Goal: Check status: Check status

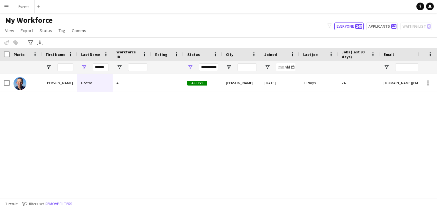
click at [9, 5] on button "Menu" at bounding box center [6, 6] width 13 height 13
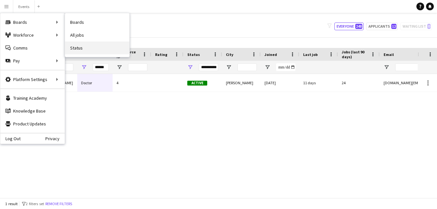
click at [102, 47] on link "Status" at bounding box center [97, 47] width 64 height 13
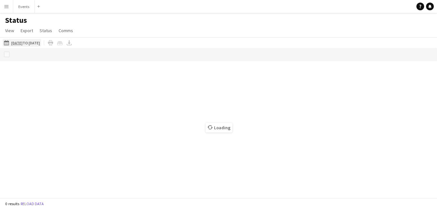
click at [37, 44] on button "[DATE] to [DATE] [DATE] to [DATE]" at bounding box center [22, 43] width 39 height 8
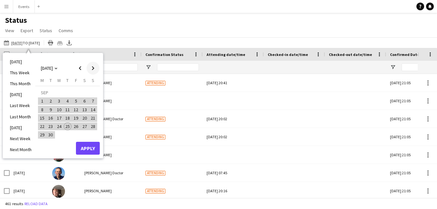
click at [95, 68] on span "Next month" at bounding box center [92, 68] width 13 height 13
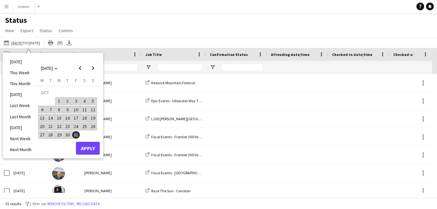
click at [59, 102] on span "1" at bounding box center [59, 101] width 8 height 8
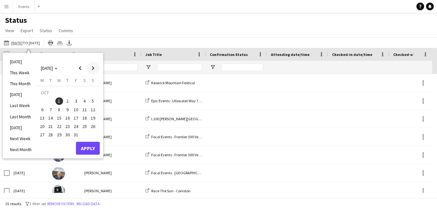
click at [99, 66] on span "Next month" at bounding box center [92, 68] width 13 height 13
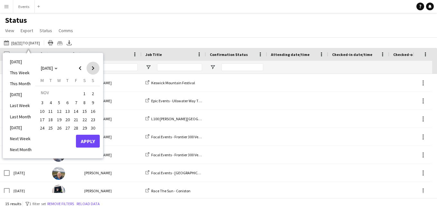
click at [99, 66] on span "Next month" at bounding box center [92, 68] width 13 height 13
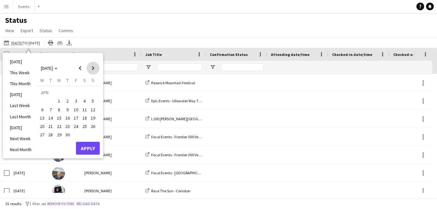
click at [99, 66] on span "Next month" at bounding box center [92, 68] width 13 height 13
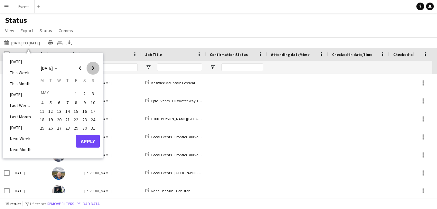
click at [99, 66] on span "Next month" at bounding box center [92, 68] width 13 height 13
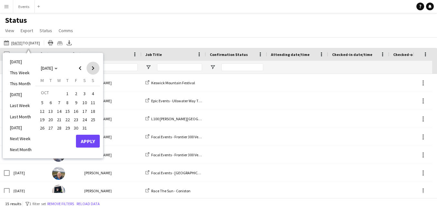
click at [99, 66] on span "Next month" at bounding box center [92, 68] width 13 height 13
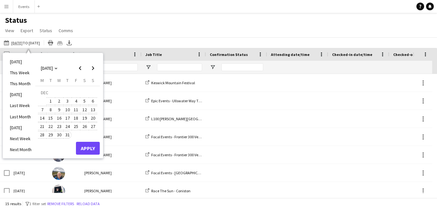
click at [67, 137] on span "31" at bounding box center [68, 135] width 8 height 8
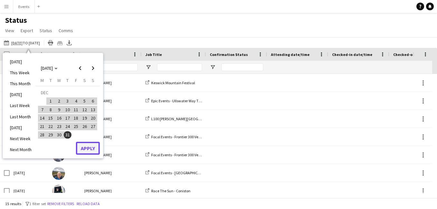
click at [95, 150] on button "Apply" at bounding box center [88, 148] width 24 height 13
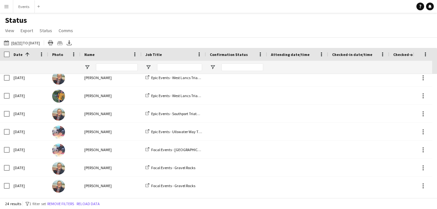
scroll to position [211, 0]
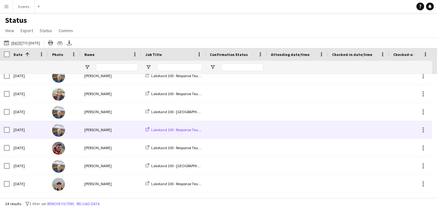
click at [177, 128] on span "Lakeland 100 - Response Team 3" at bounding box center [177, 129] width 53 height 5
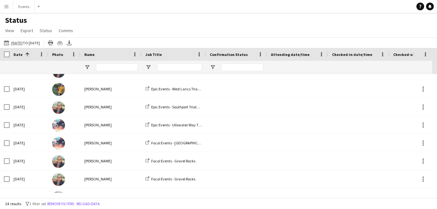
scroll to position [191, 0]
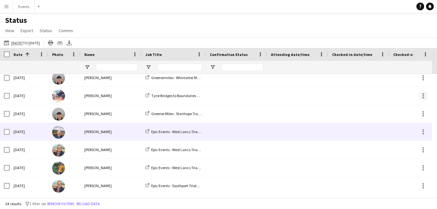
drag, startPoint x: 426, startPoint y: 133, endPoint x: 419, endPoint y: 93, distance: 40.9
click at [420, 93] on div at bounding box center [422, 177] width 19 height 432
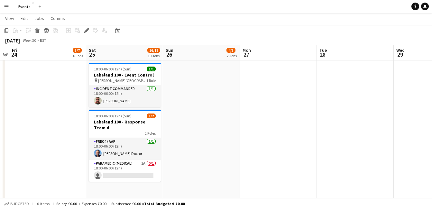
scroll to position [556, 0]
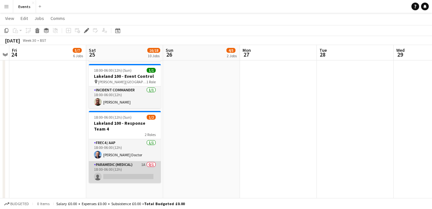
click at [134, 161] on app-card-role "Paramedic (Medical) 1A 0/1 18:00-06:00 (12h) single-neutral-actions" at bounding box center [125, 172] width 72 height 22
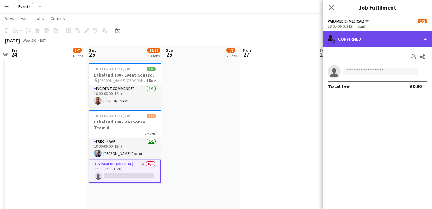
click at [370, 32] on div "single-neutral-actions-check-2 Confirmed" at bounding box center [377, 38] width 109 height 15
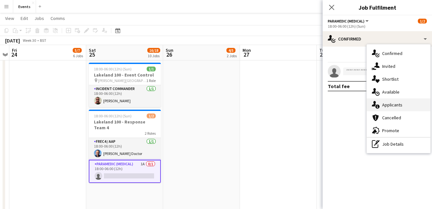
click at [406, 105] on div "single-neutral-actions-information Applicants" at bounding box center [399, 104] width 64 height 13
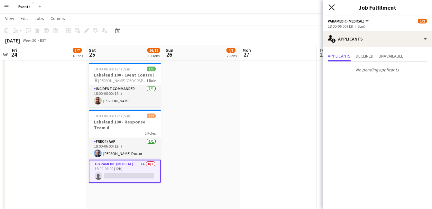
click at [333, 8] on icon "Close pop-in" at bounding box center [331, 7] width 6 height 6
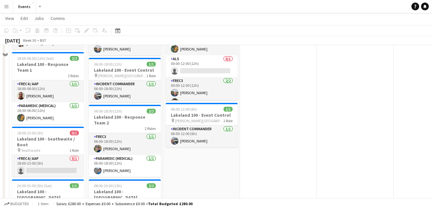
scroll to position [0, 0]
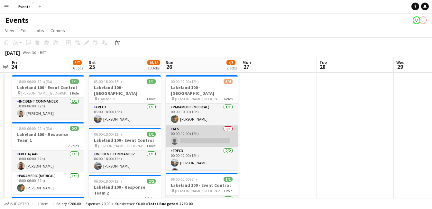
click at [196, 137] on app-card-role "ALS 0/1 00:00-12:00 (12h) single-neutral-actions" at bounding box center [202, 136] width 72 height 22
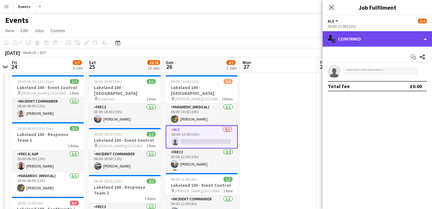
click at [356, 43] on div "single-neutral-actions-check-2 Confirmed" at bounding box center [377, 38] width 109 height 15
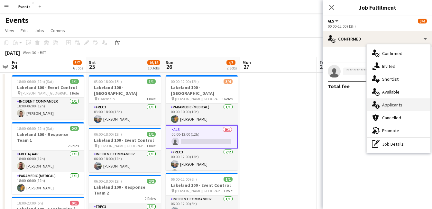
click at [391, 108] on span "Applicants" at bounding box center [392, 105] width 20 height 6
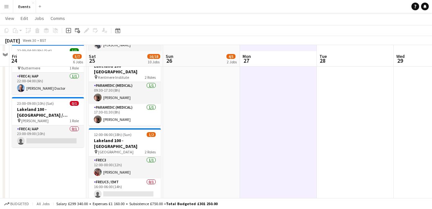
scroll to position [270, 0]
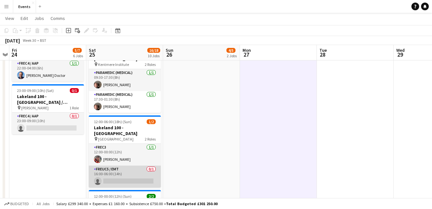
click at [125, 166] on app-card-role "FREUC5 / EMT 0/1 16:00-06:00 (14h) single-neutral-actions" at bounding box center [125, 177] width 72 height 22
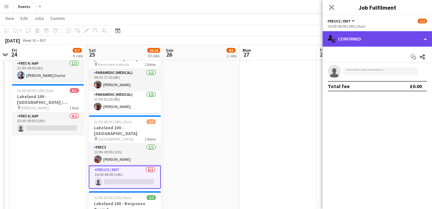
click at [364, 37] on div "single-neutral-actions-check-2 Confirmed" at bounding box center [377, 38] width 109 height 15
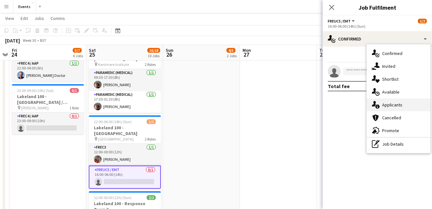
click at [405, 107] on div "single-neutral-actions-information Applicants" at bounding box center [399, 104] width 64 height 13
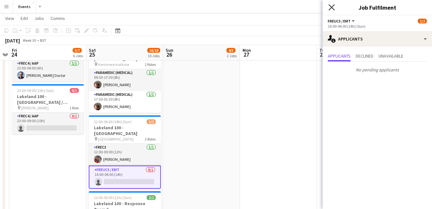
click at [334, 8] on icon "Close pop-in" at bounding box center [331, 7] width 6 height 6
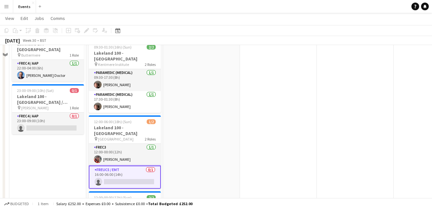
scroll to position [0, 0]
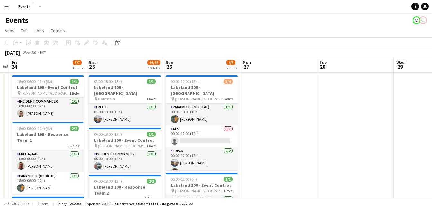
click at [5, 9] on button "Menu" at bounding box center [6, 6] width 13 height 13
